Goal: Check status: Check status

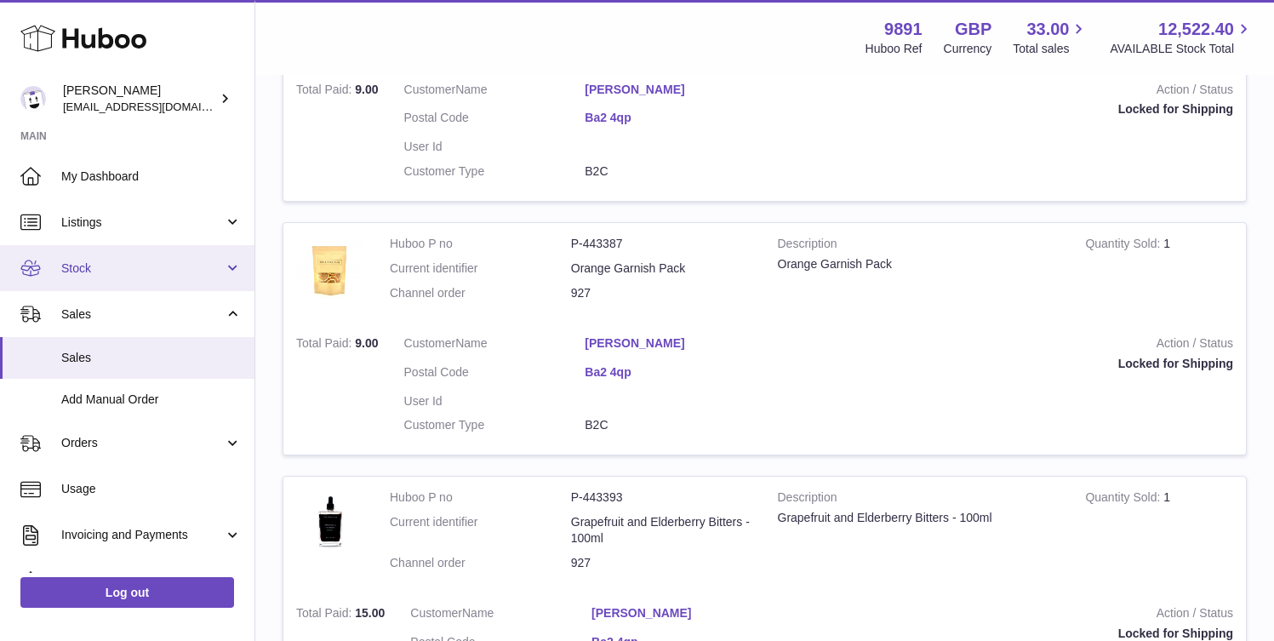
click at [106, 267] on span "Stock" at bounding box center [142, 268] width 163 height 16
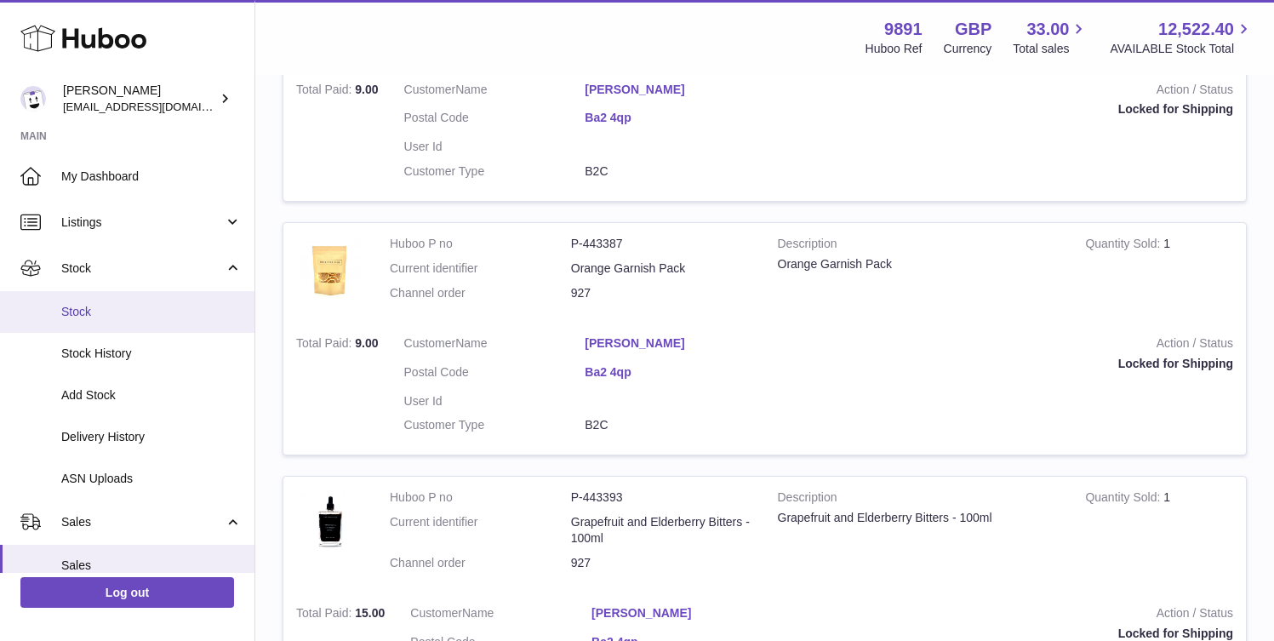
click at [111, 312] on span "Stock" at bounding box center [151, 312] width 180 height 16
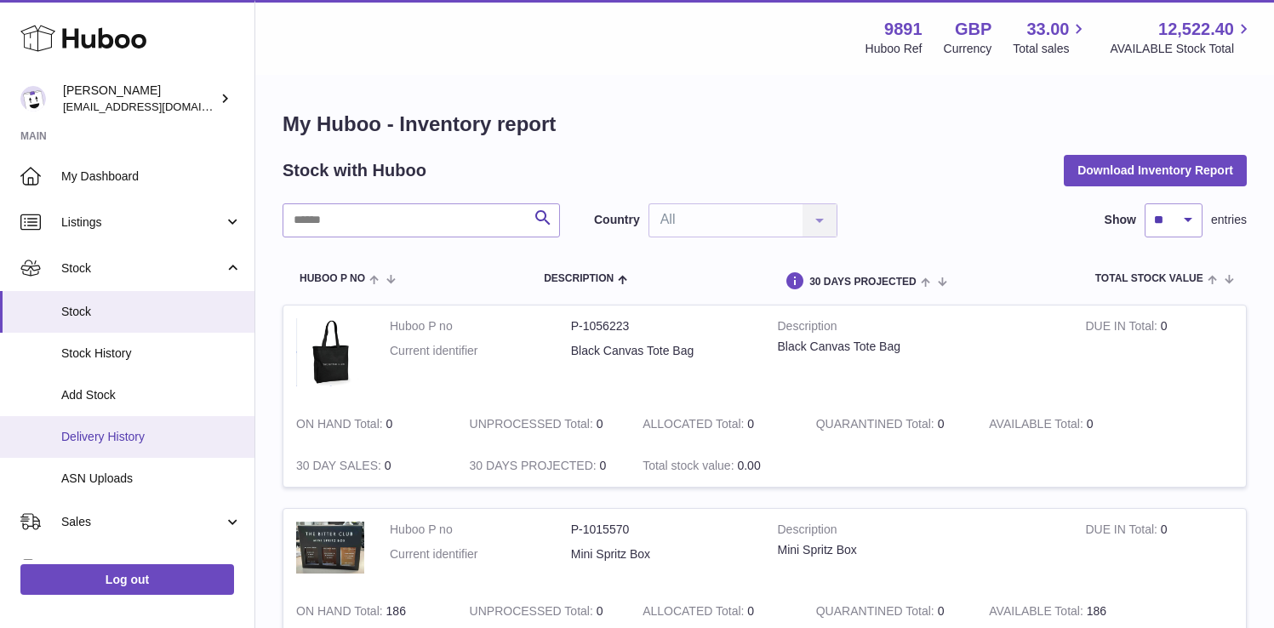
click at [143, 429] on span "Delivery History" at bounding box center [151, 437] width 180 height 16
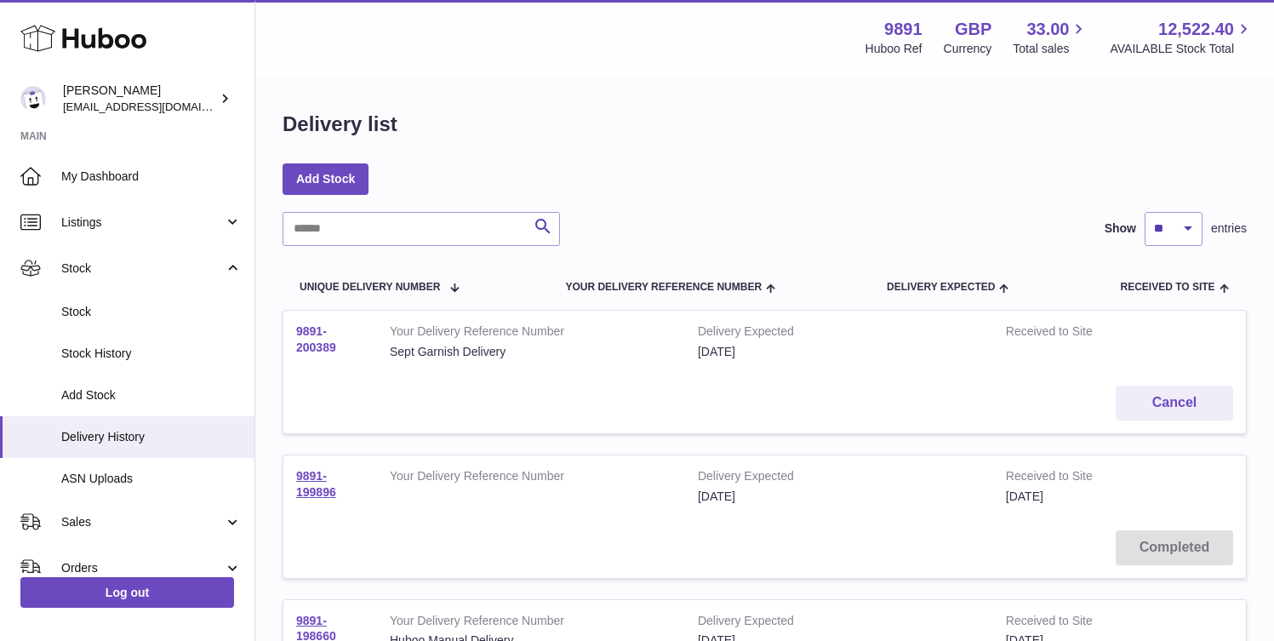
click at [336, 354] on link "9891-200389" at bounding box center [316, 339] width 40 height 30
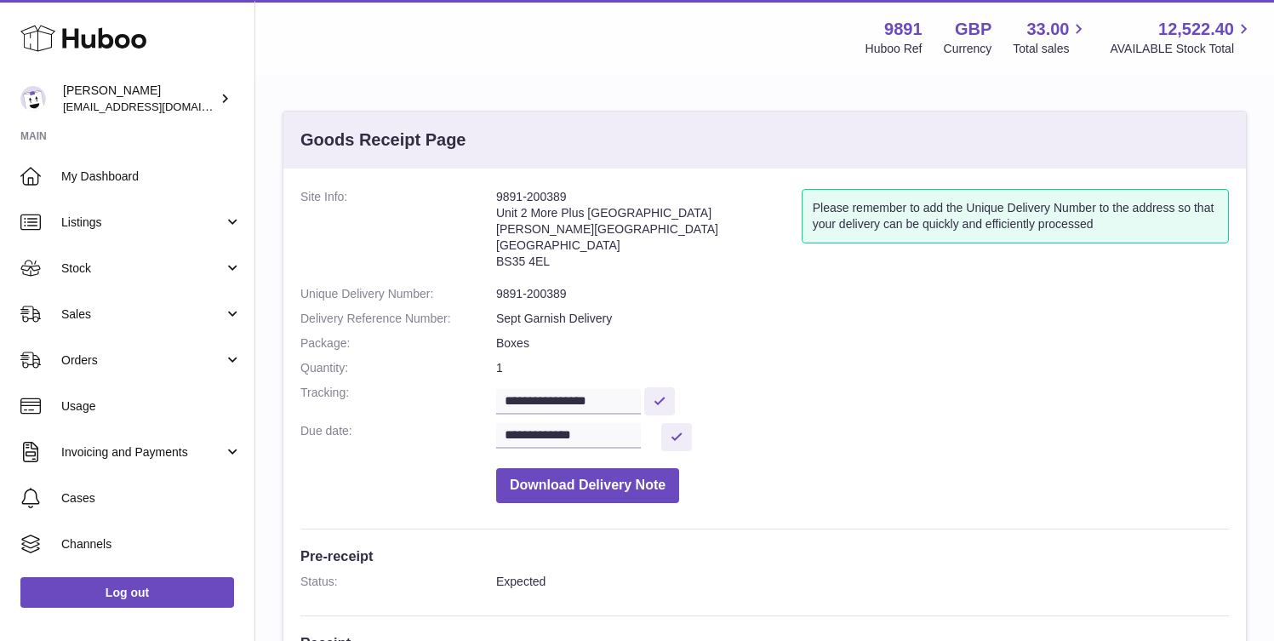
scroll to position [7, 0]
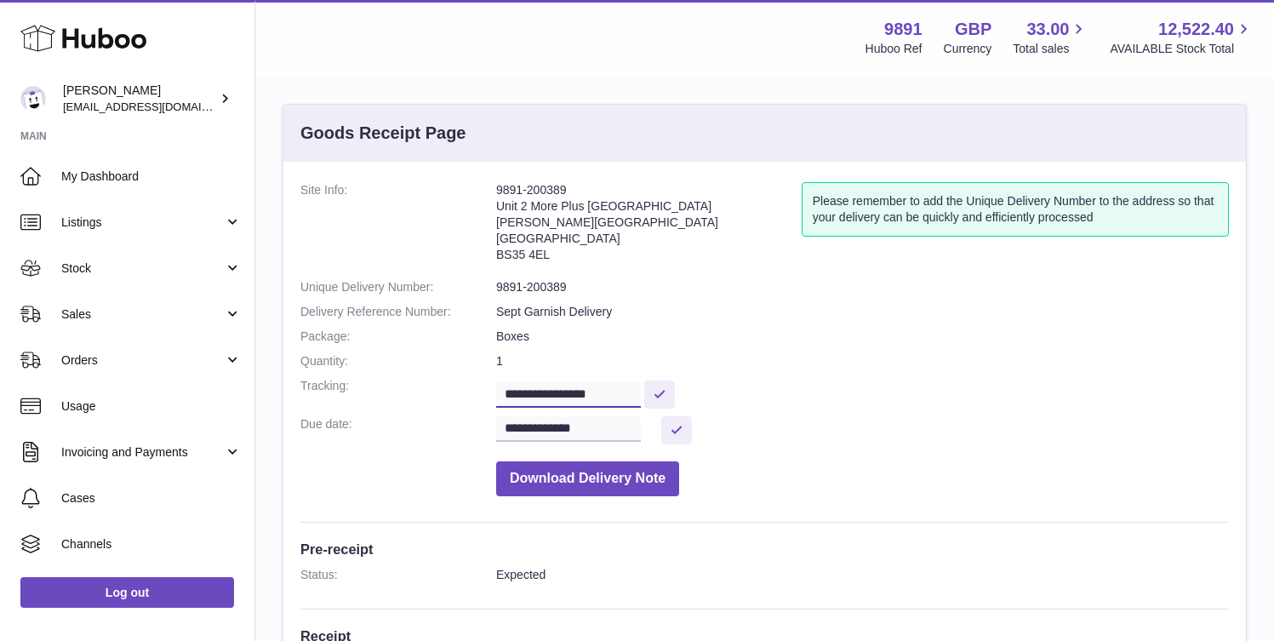
click at [573, 391] on input "**********" at bounding box center [568, 395] width 145 height 26
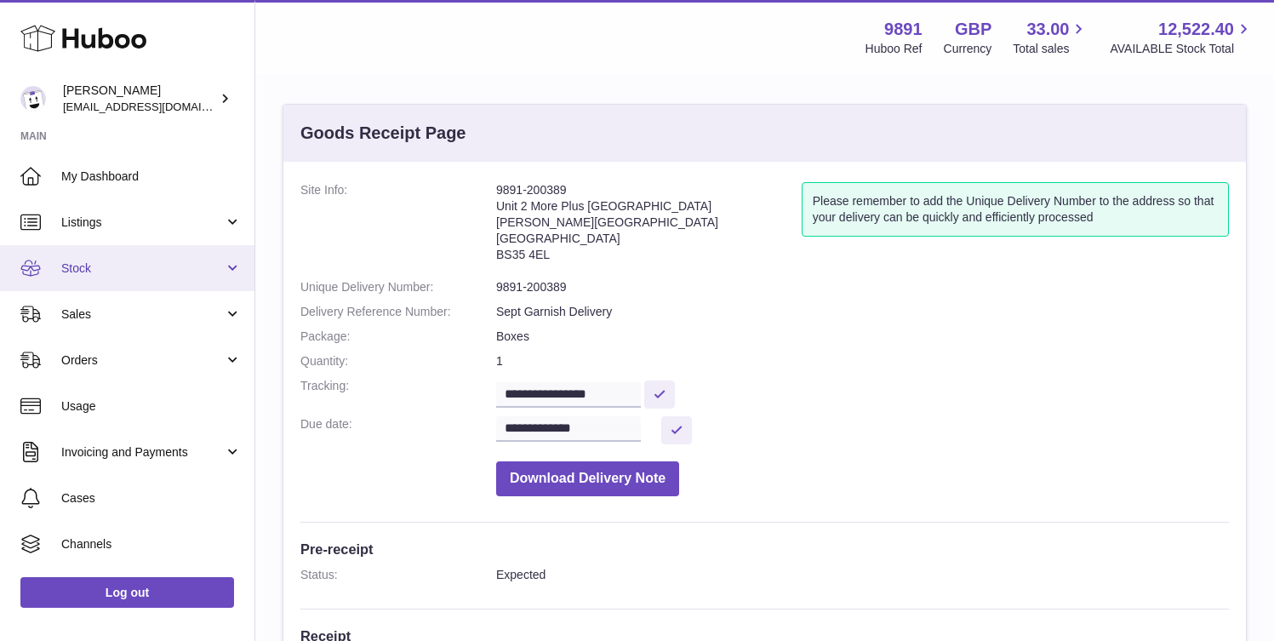
click at [121, 266] on span "Stock" at bounding box center [142, 268] width 163 height 16
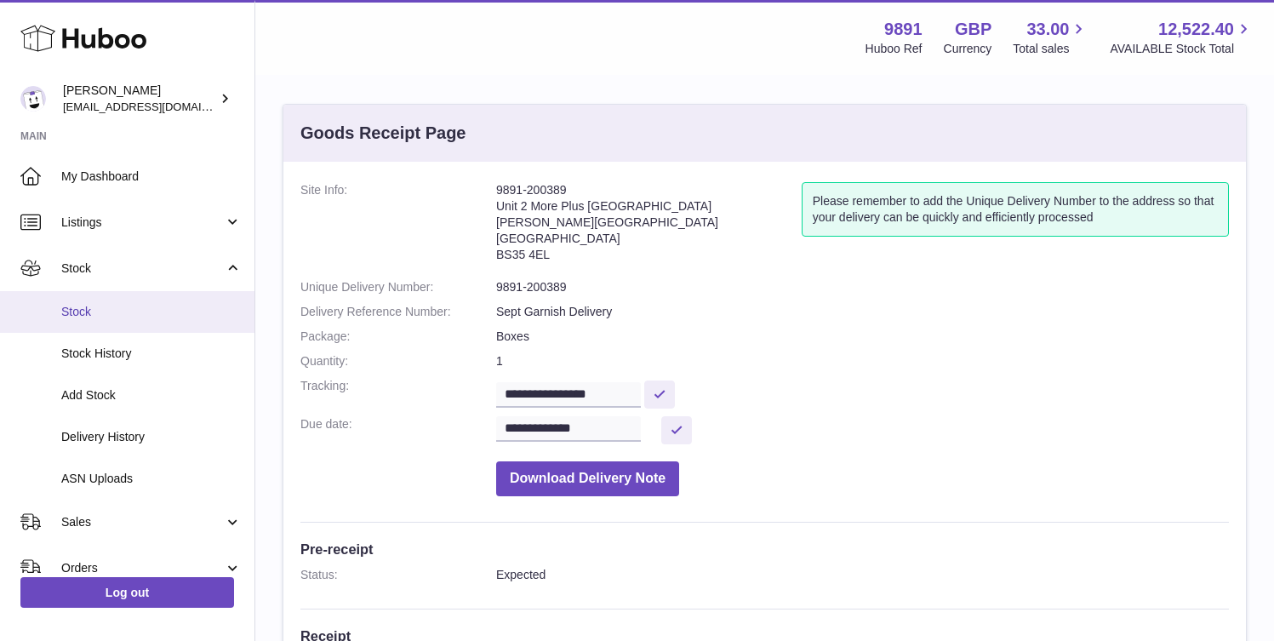
click at [118, 317] on span "Stock" at bounding box center [151, 312] width 180 height 16
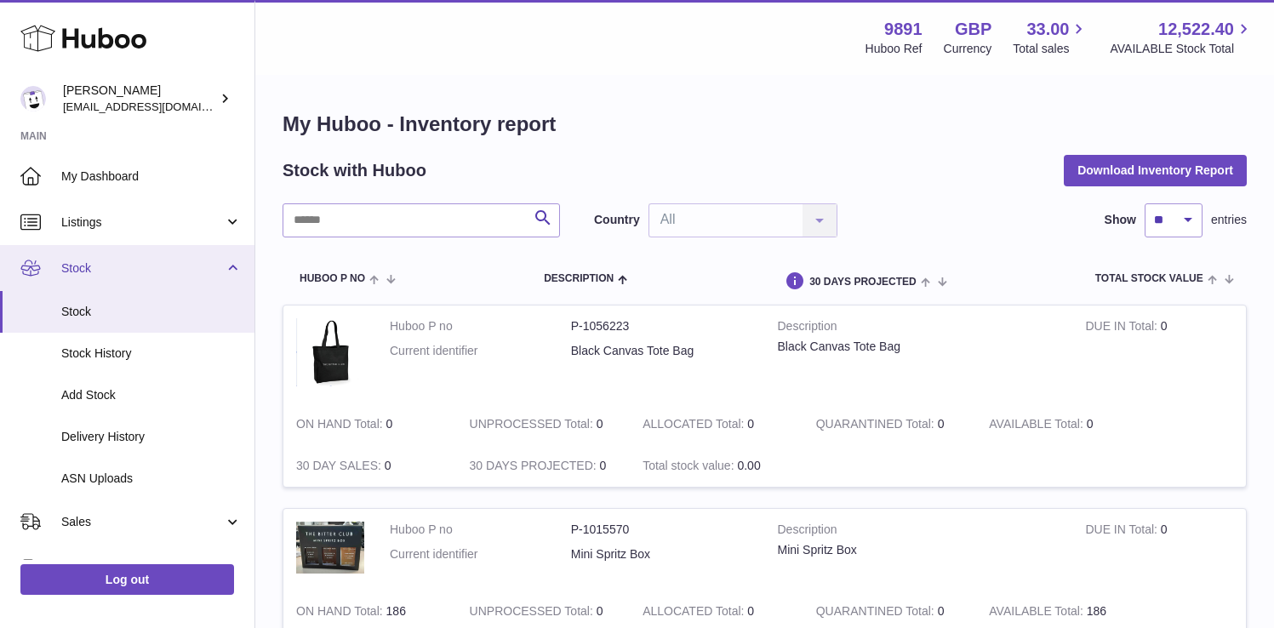
click at [224, 265] on link "Stock" at bounding box center [127, 268] width 254 height 46
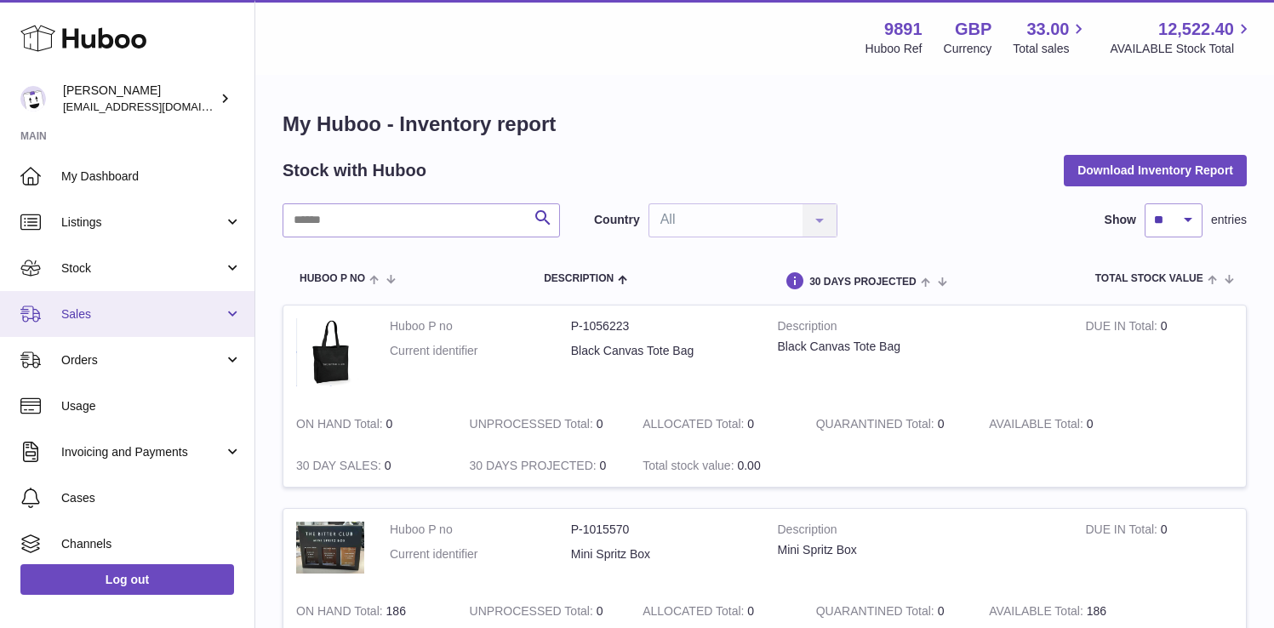
click at [129, 312] on span "Sales" at bounding box center [142, 314] width 163 height 16
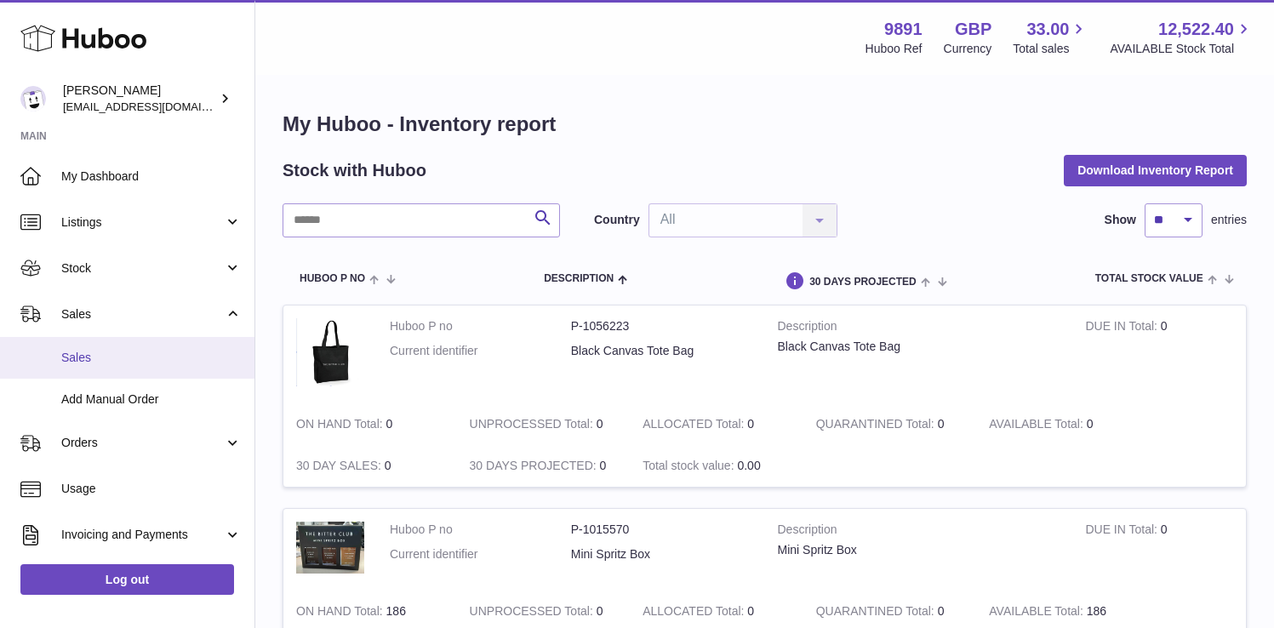
click at [134, 362] on span "Sales" at bounding box center [151, 358] width 180 height 16
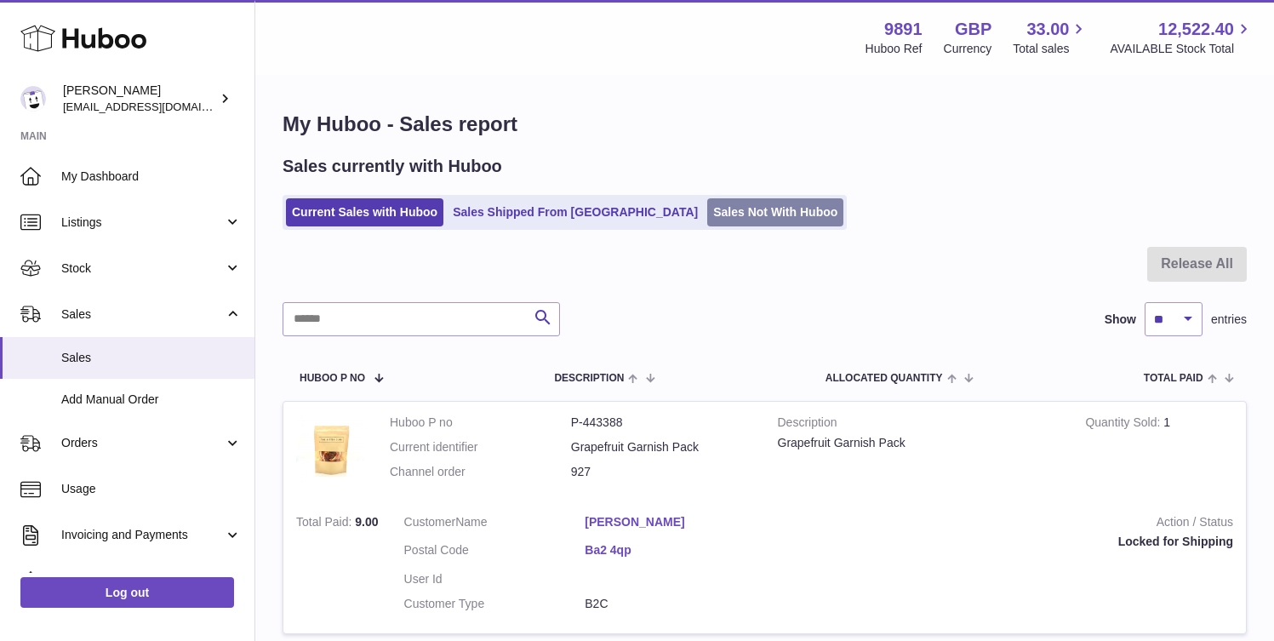
click at [711, 216] on link "Sales Not With Huboo" at bounding box center [775, 212] width 136 height 28
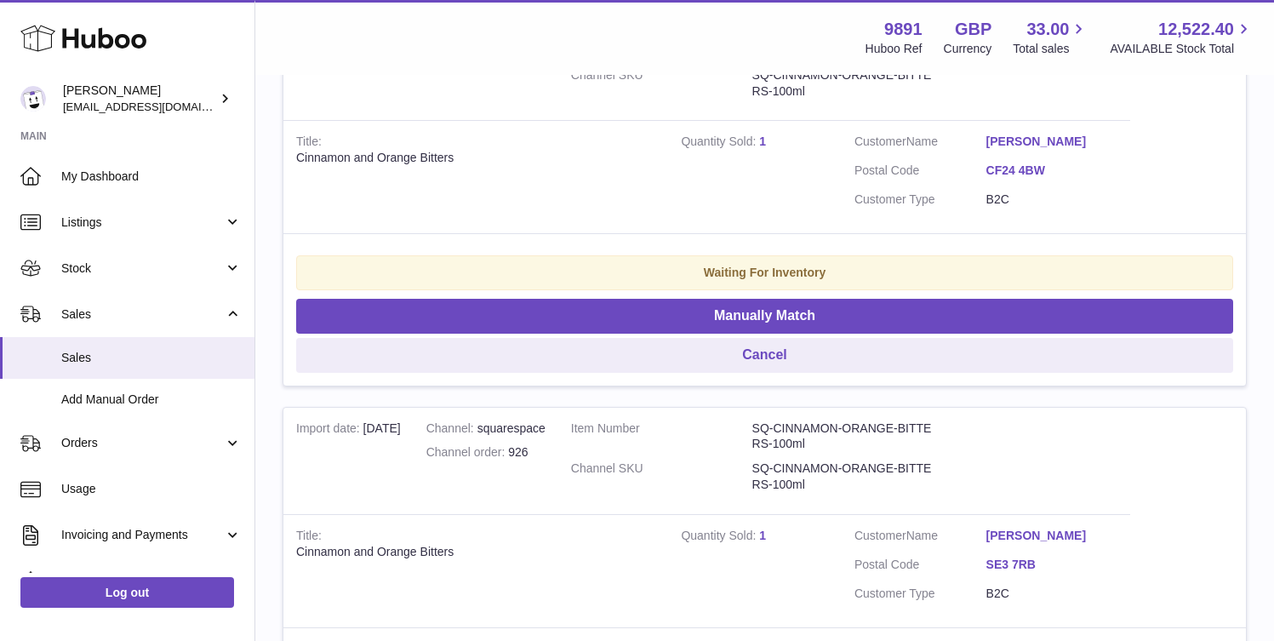
scroll to position [420, 0]
